Goal: Task Accomplishment & Management: Manage account settings

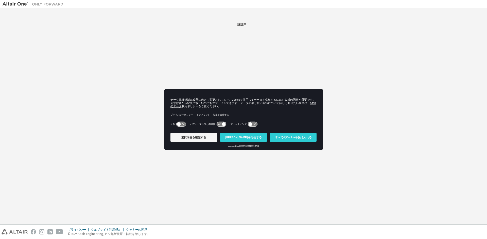
click at [248, 139] on font "[PERSON_NAME]を拒否する" at bounding box center [243, 137] width 36 height 3
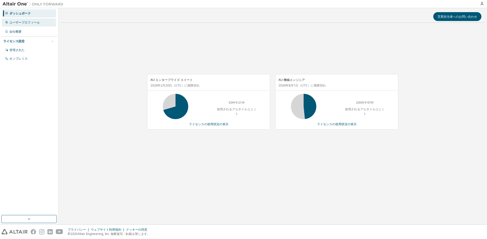
click at [39, 22] on font "ユーザープロフィール" at bounding box center [24, 22] width 30 height 4
